Goal: Information Seeking & Learning: Understand process/instructions

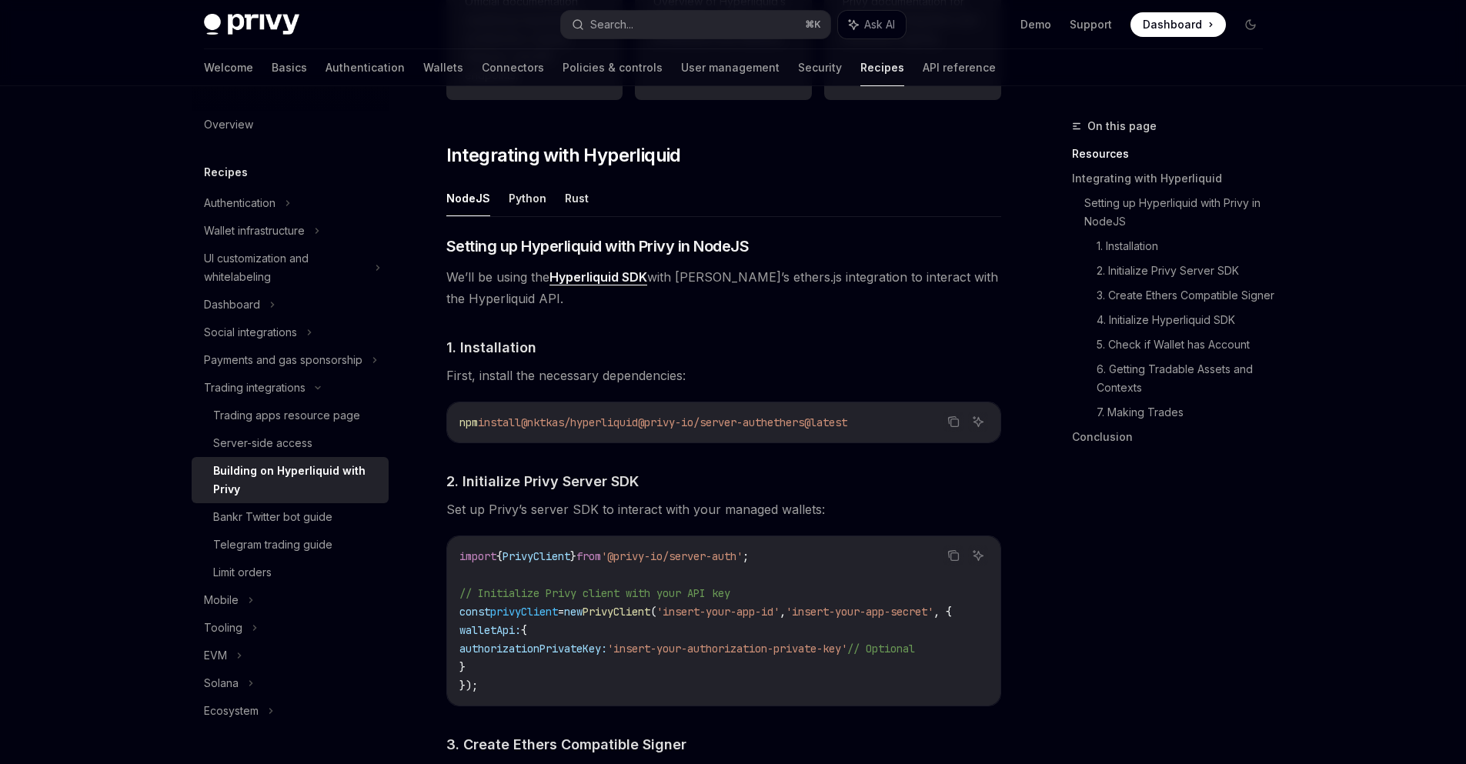
scroll to position [427, 0]
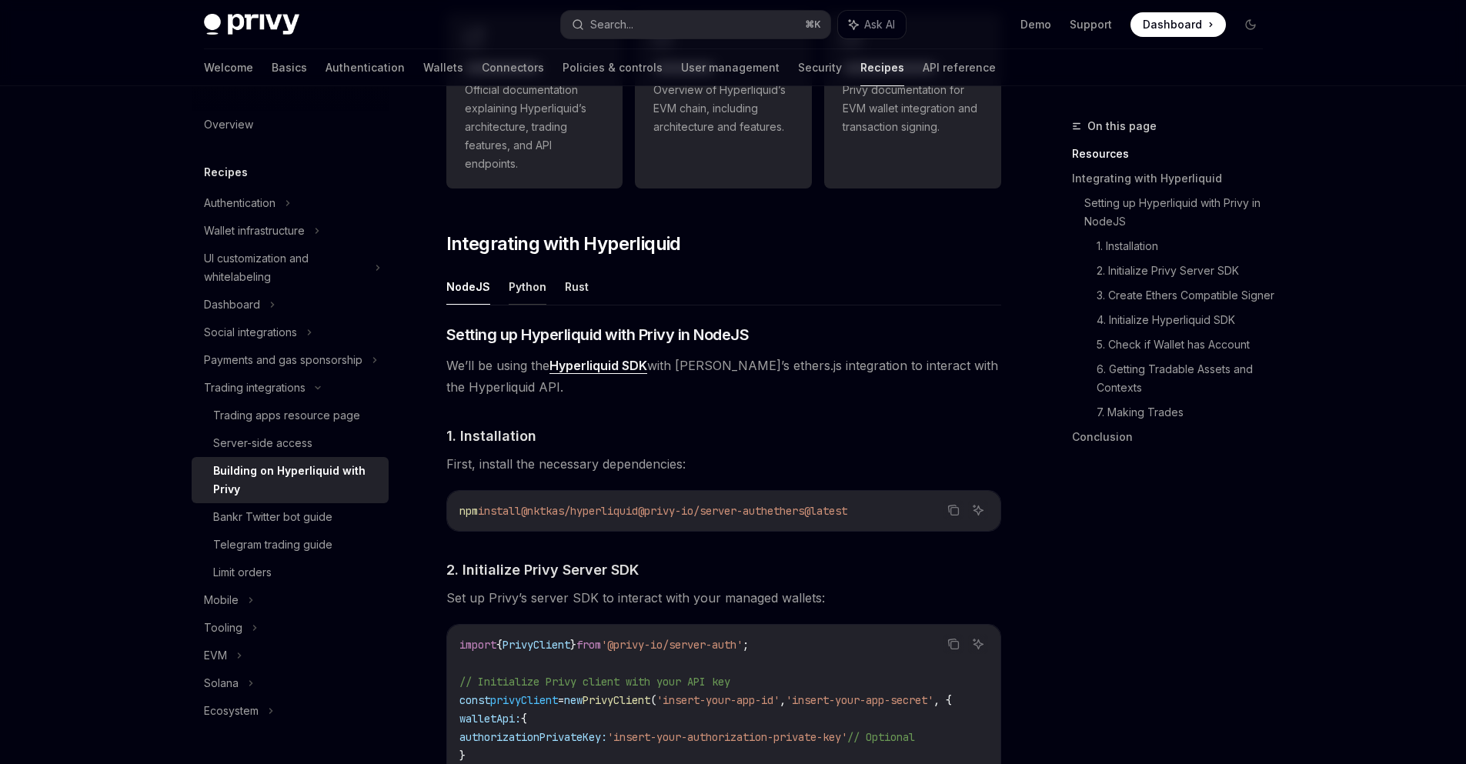
click at [527, 289] on button "Python" at bounding box center [528, 287] width 38 height 36
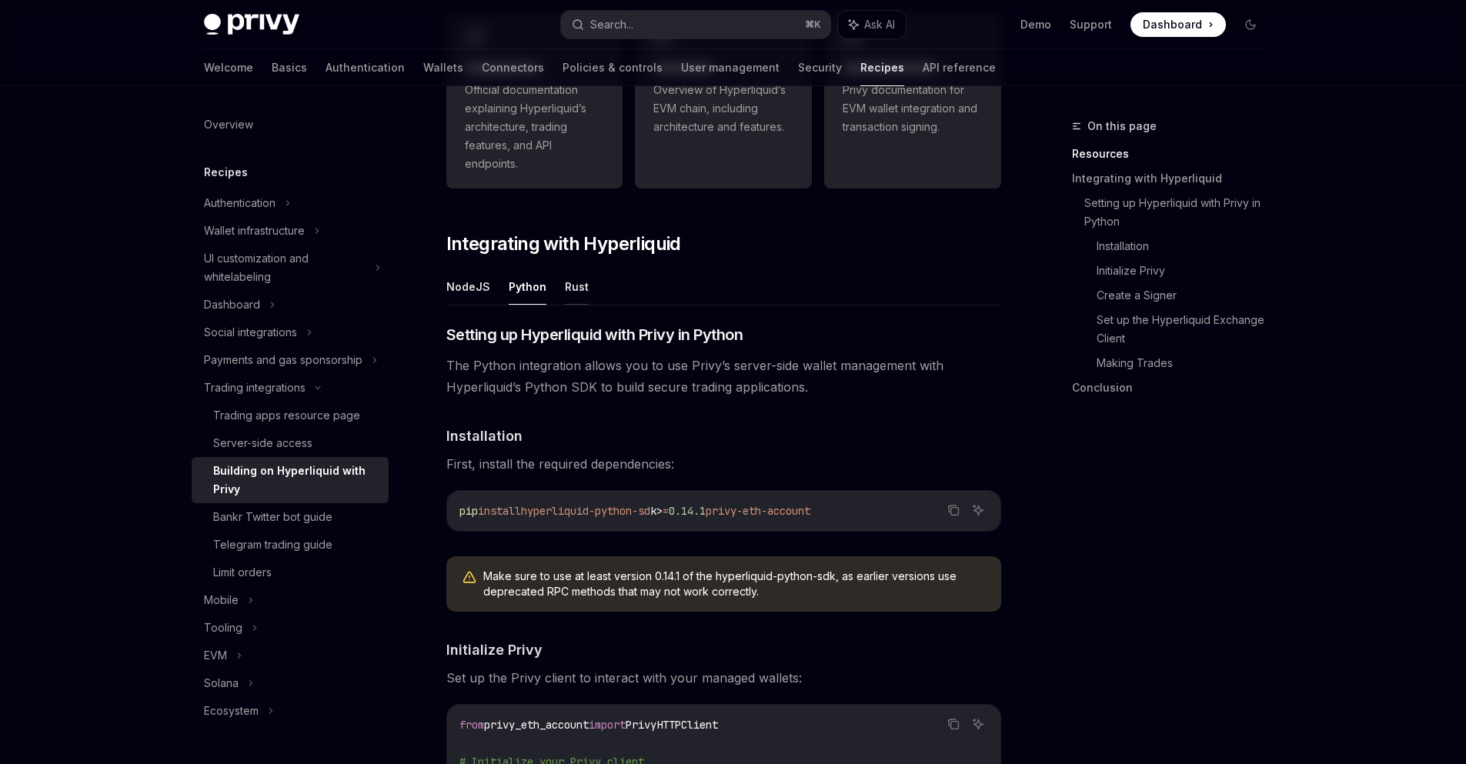
click at [576, 289] on button "Rust" at bounding box center [577, 287] width 24 height 36
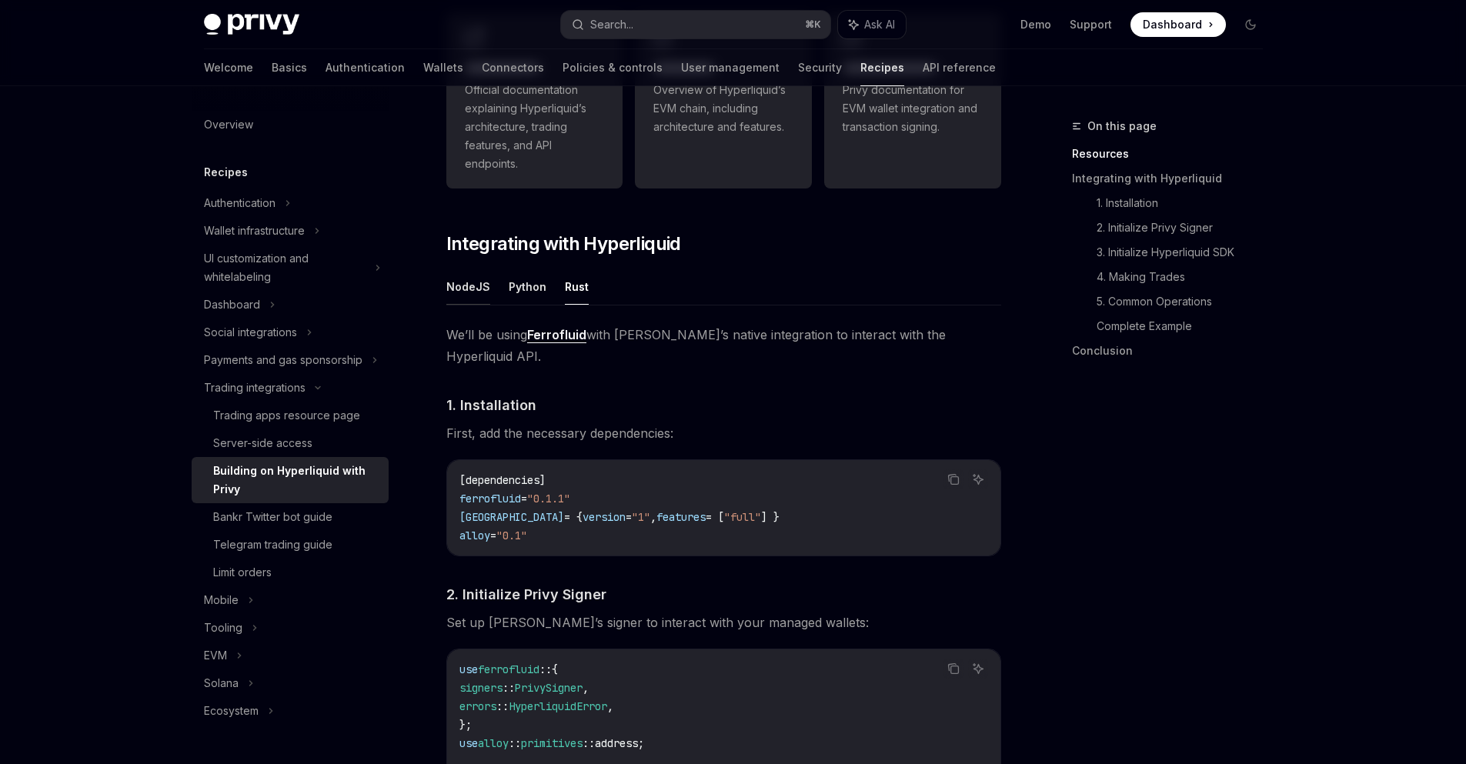
click at [469, 286] on button "NodeJS" at bounding box center [468, 287] width 44 height 36
type textarea "*"
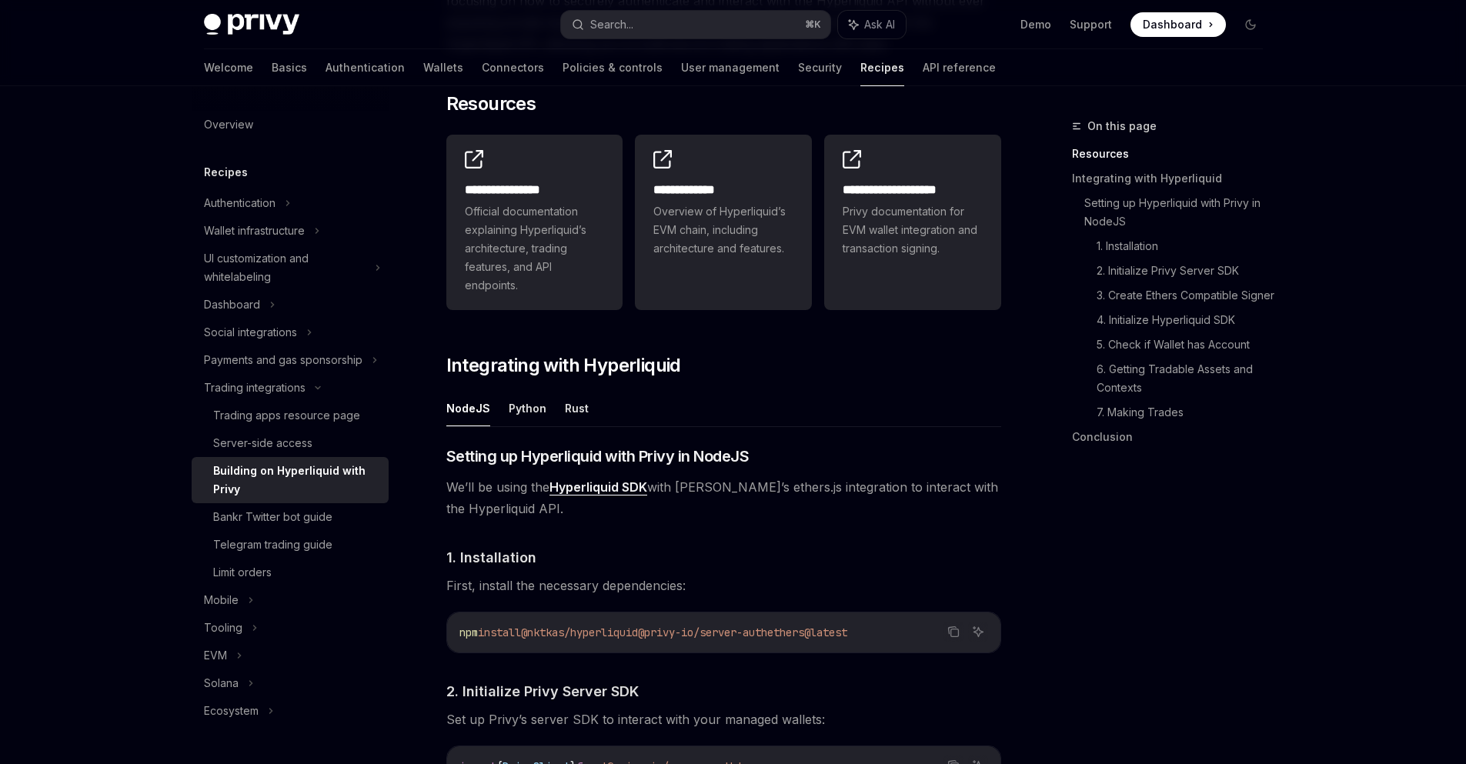
scroll to position [323, 0]
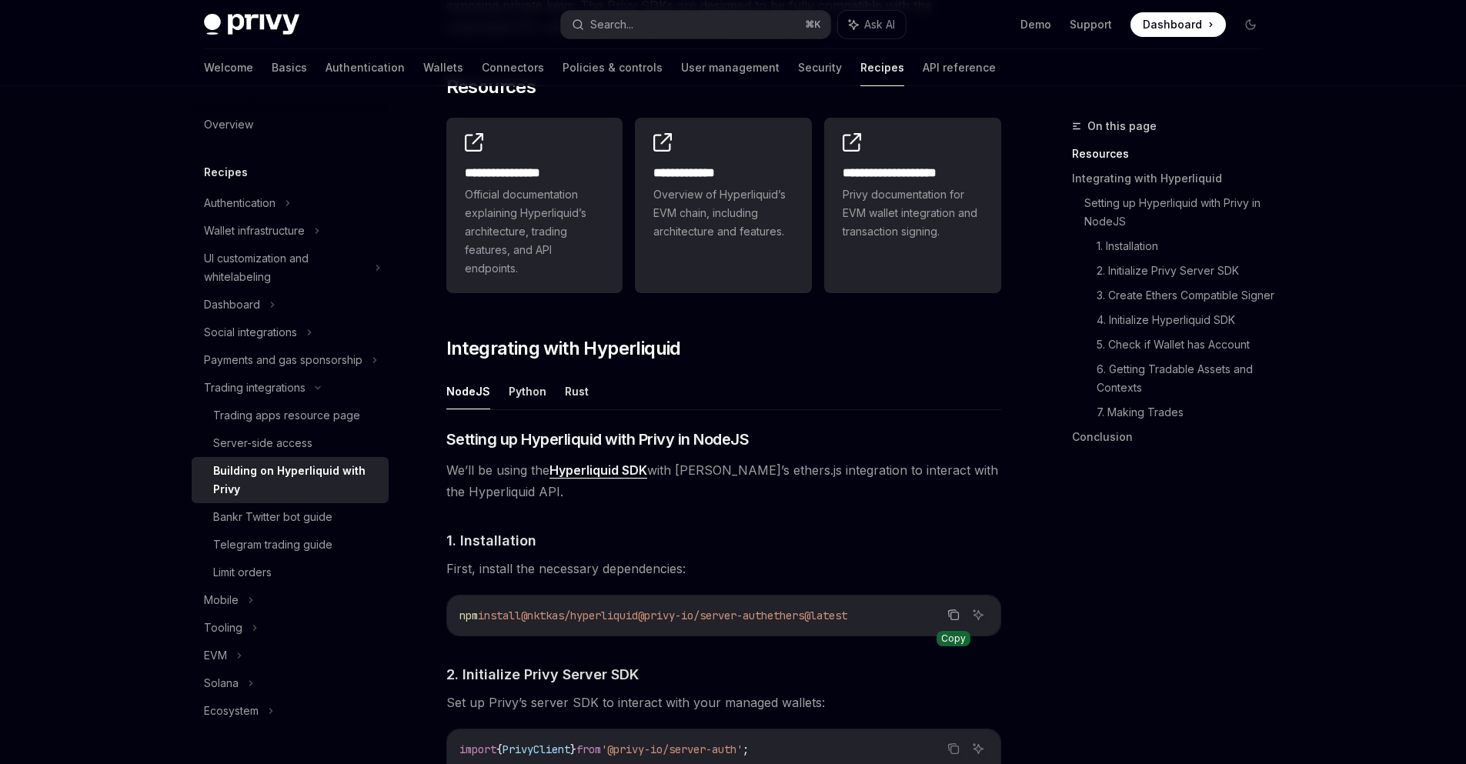
click at [953, 616] on icon "Copy the contents from the code block" at bounding box center [954, 615] width 12 height 12
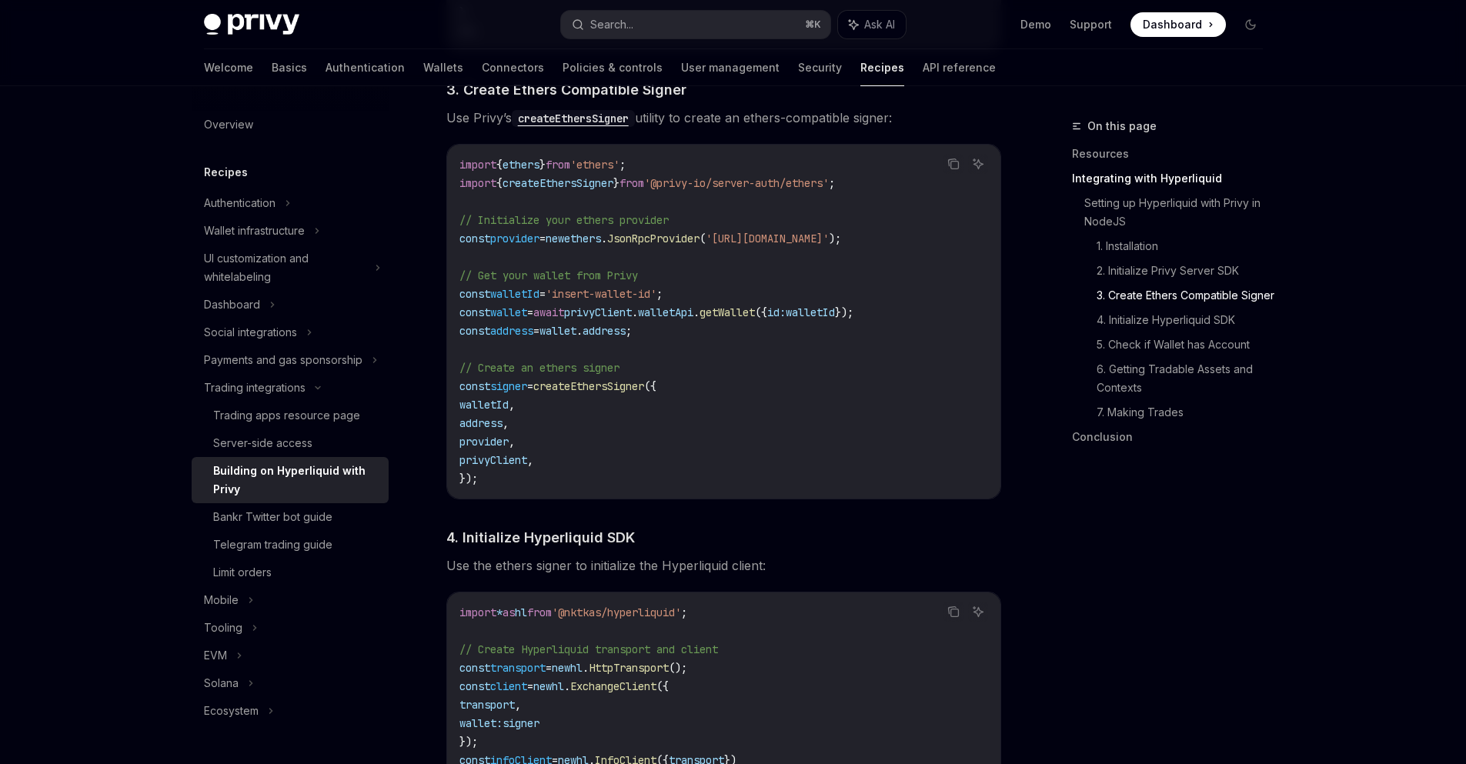
scroll to position [1151, 0]
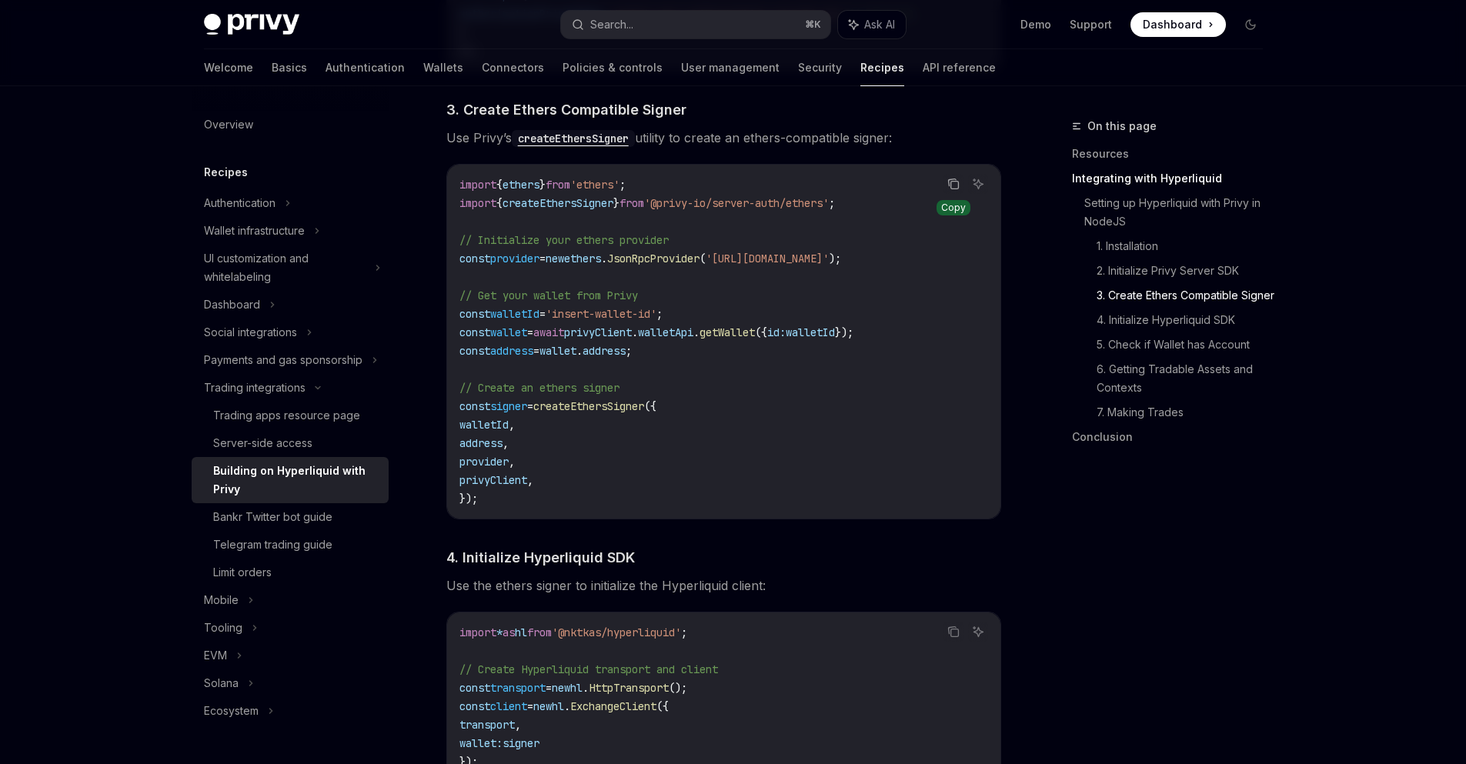
click at [951, 189] on icon "Copy the contents from the code block" at bounding box center [955, 186] width 8 height 8
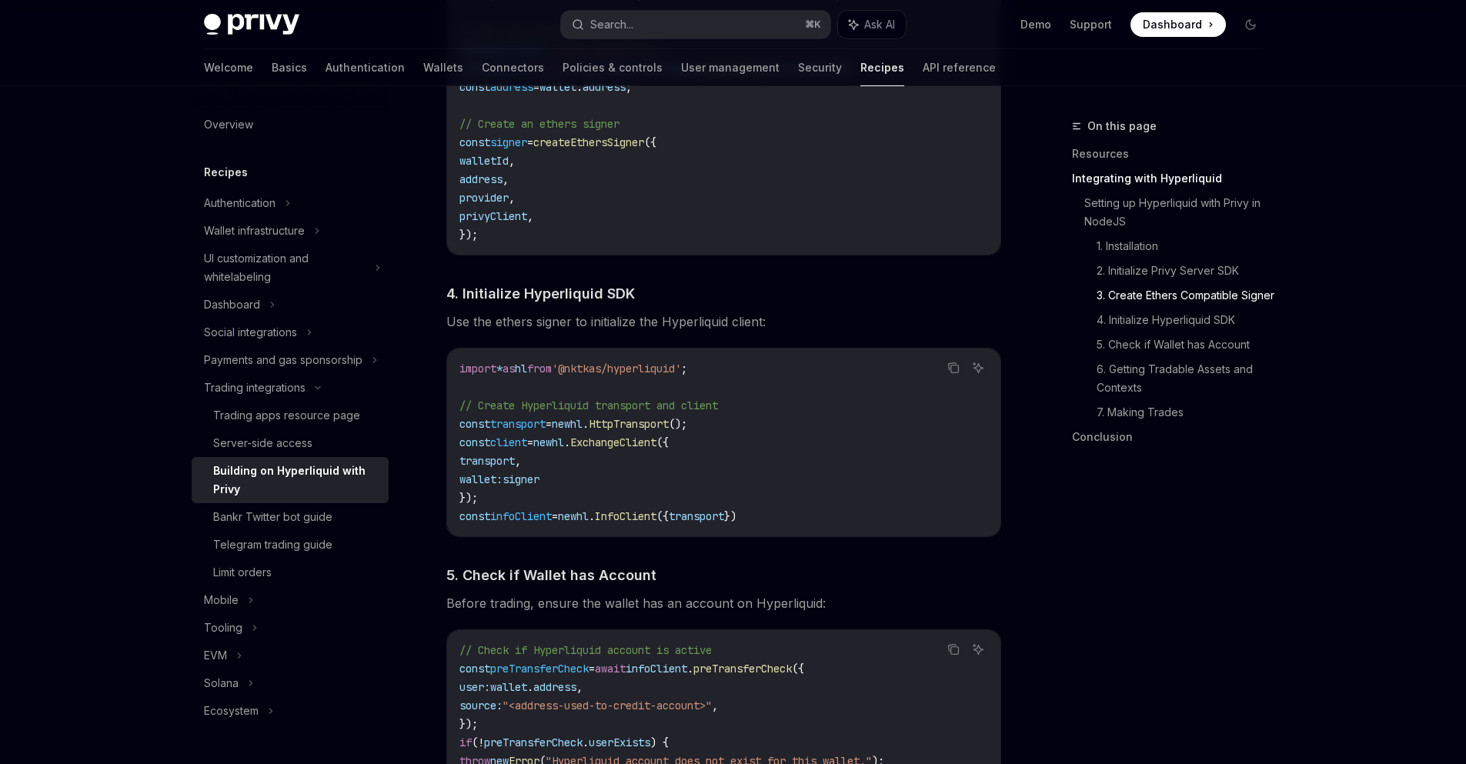
scroll to position [1423, 0]
